Goal: Information Seeking & Learning: Learn about a topic

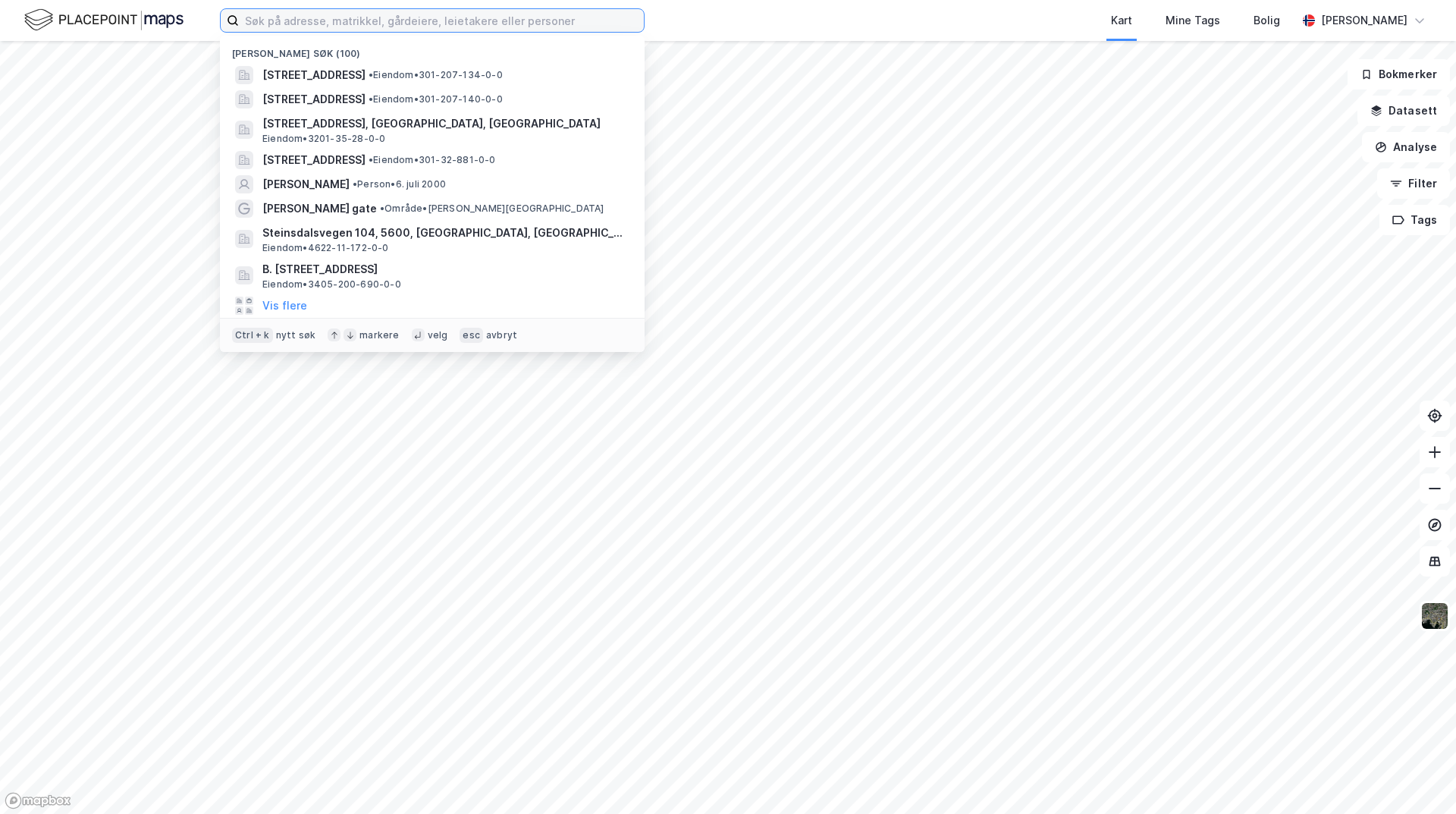
click at [314, 15] on input at bounding box center [441, 21] width 405 height 23
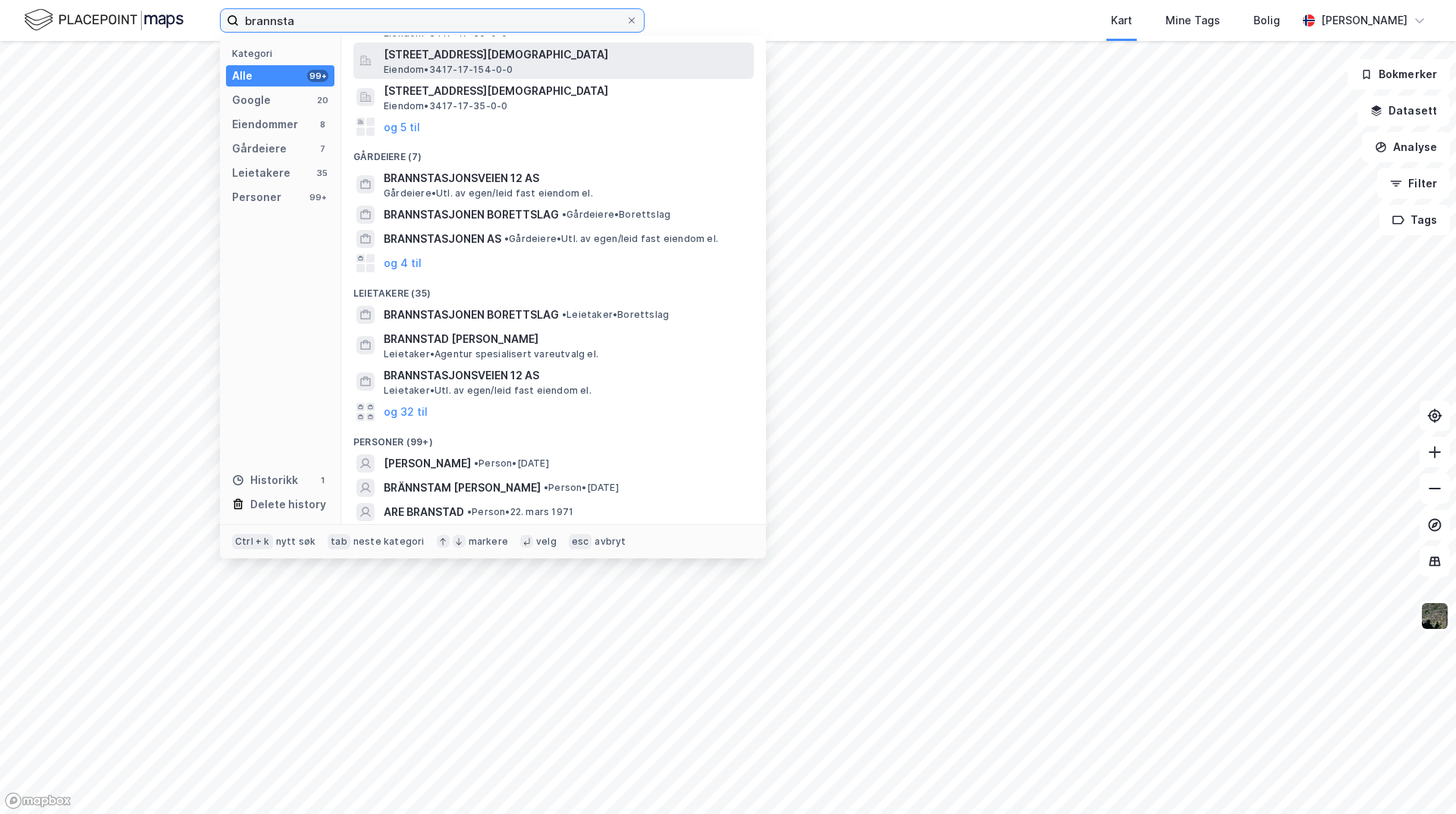
scroll to position [282, 0]
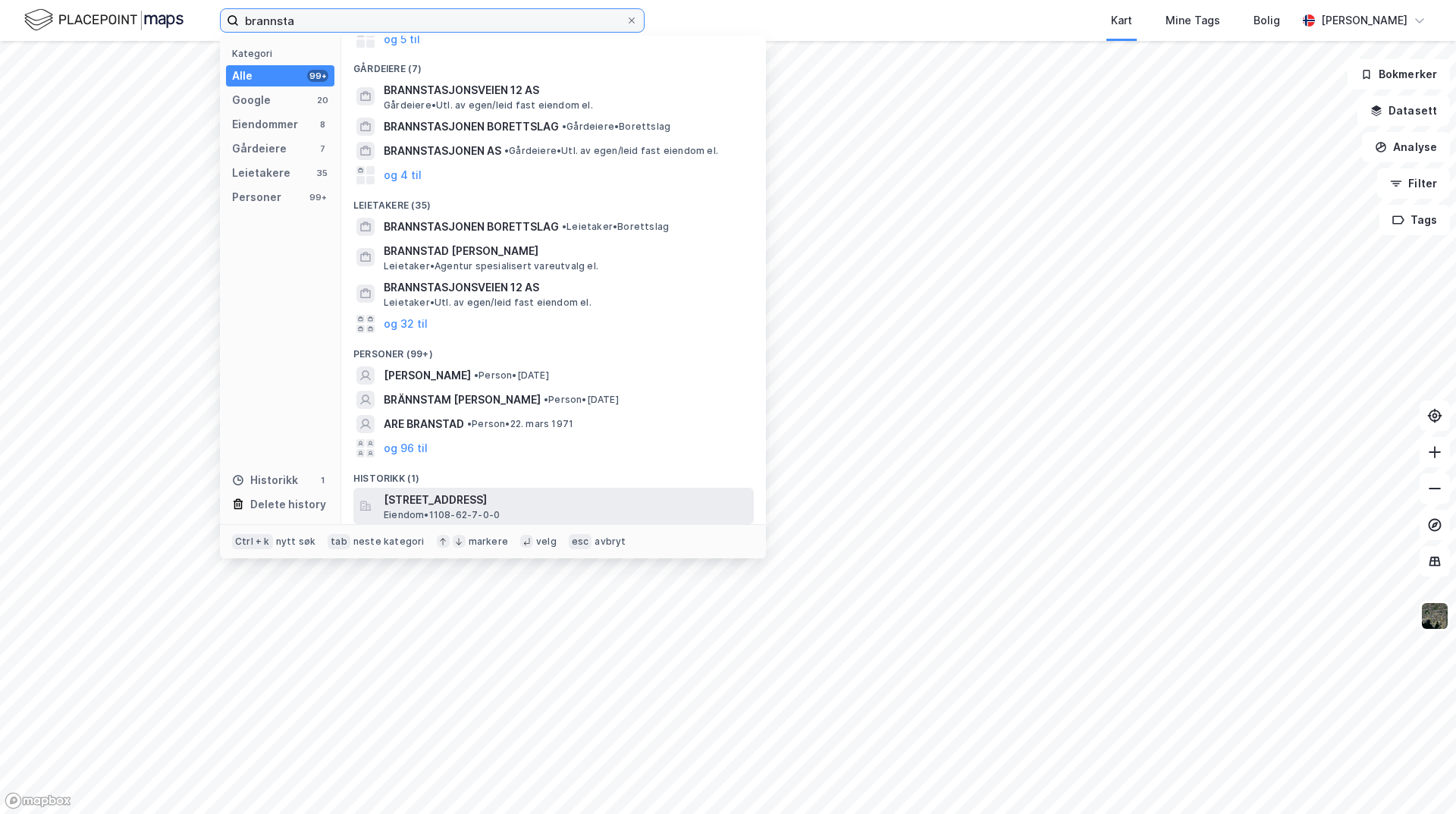
type input "brannsta"
click at [554, 512] on div "[STREET_ADDRESS] Eiendom • 1108-62-7-0-0" at bounding box center [567, 506] width 367 height 30
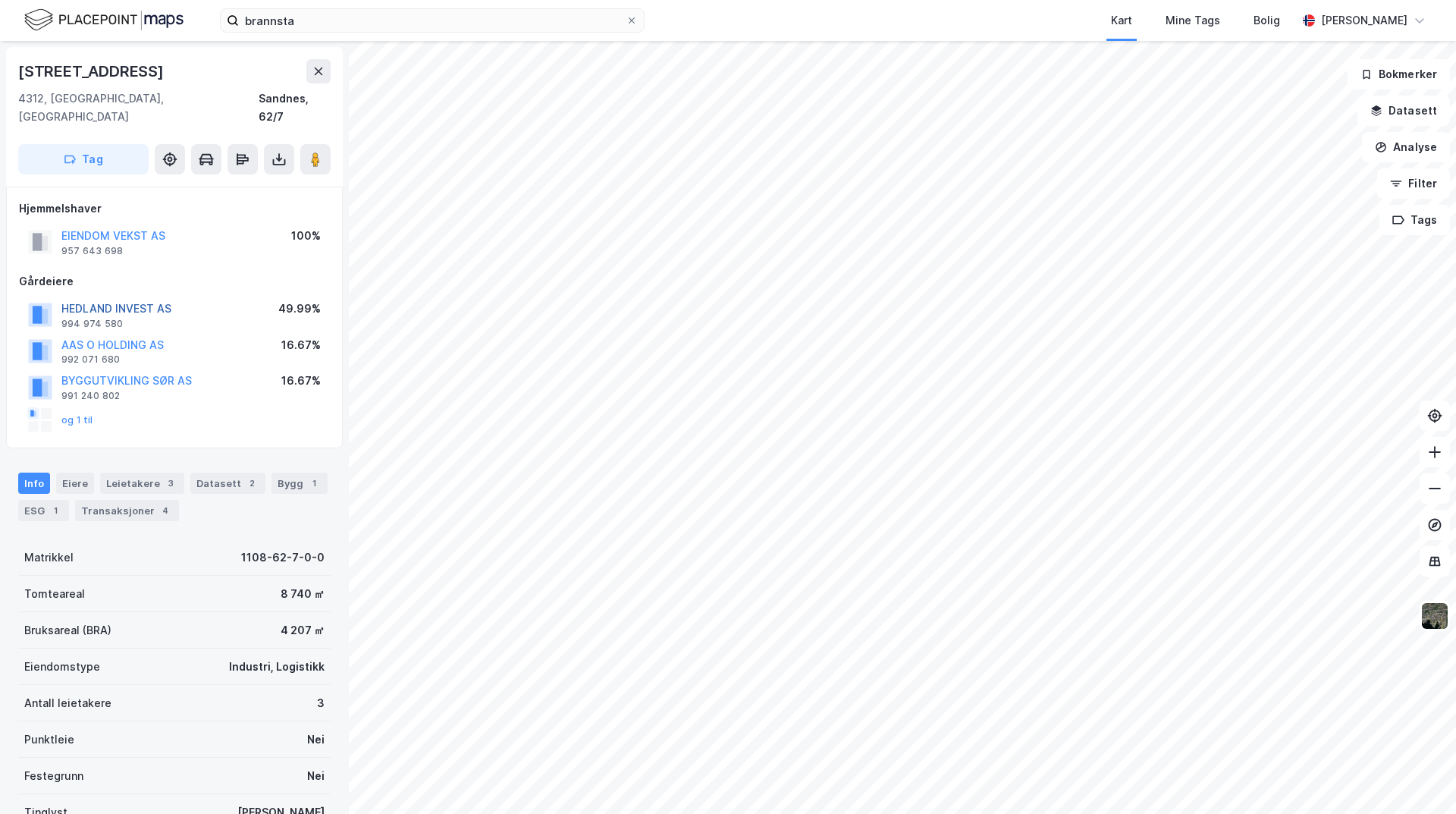
click at [0, 0] on button "HEDLAND INVEST AS" at bounding box center [0, 0] width 0 height 0
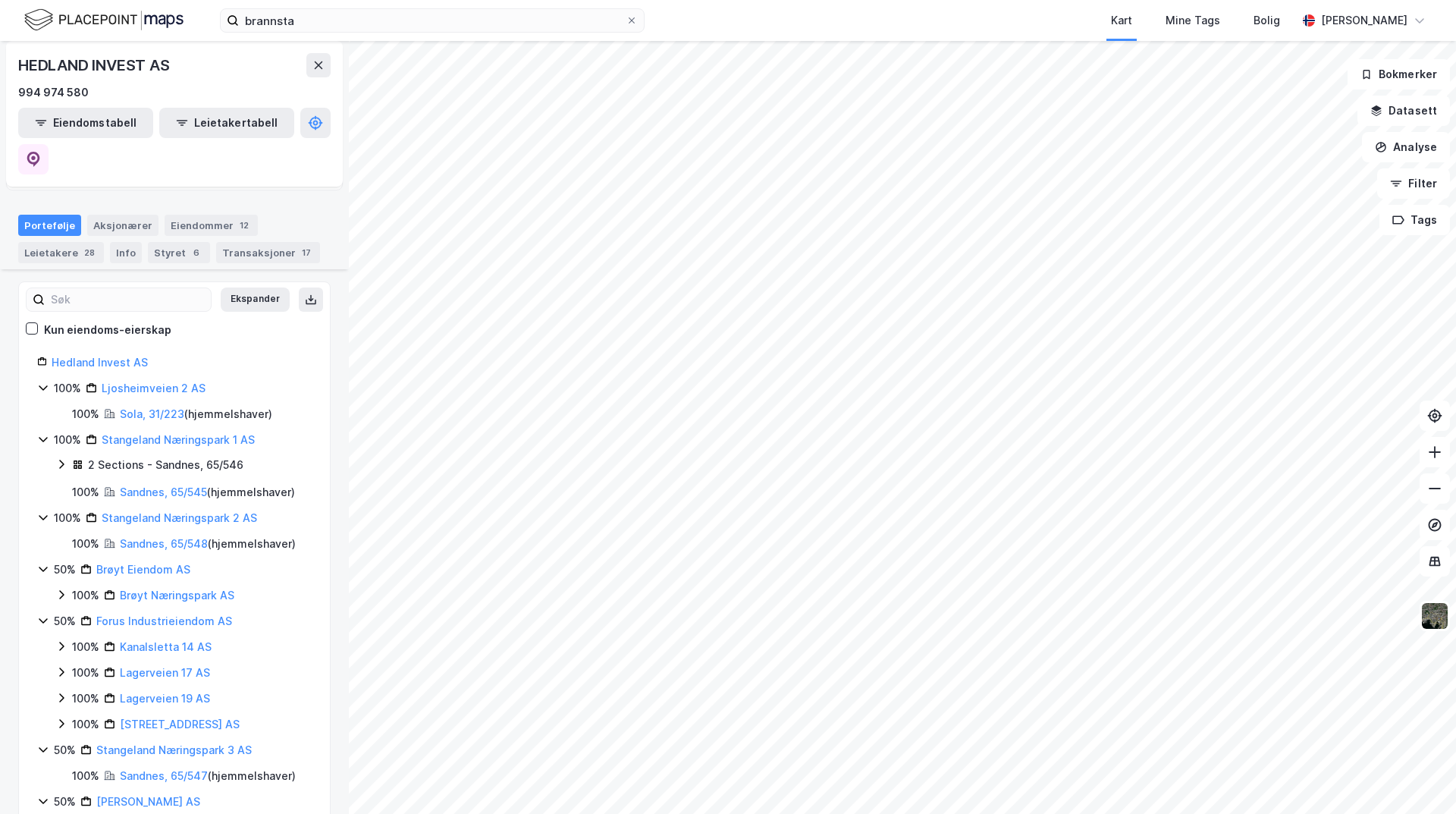
scroll to position [185, 0]
